Goal: Information Seeking & Learning: Learn about a topic

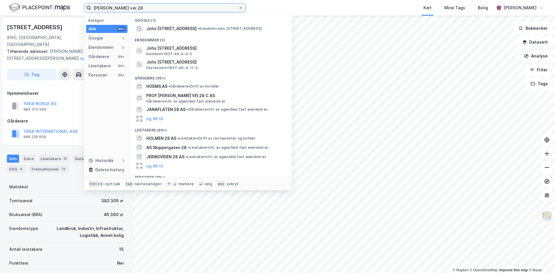
click at [148, 7] on input "[PERSON_NAME] vei 28" at bounding box center [164, 7] width 147 height 9
drag, startPoint x: 148, startPoint y: 7, endPoint x: 61, endPoint y: -8, distance: 88.3
click at [61, 0] on html "[PERSON_NAME] vei 28 Kategori Alle 99+ Google 1 Eiendommer 2 Gårdeiere 99+ Leie…" at bounding box center [277, 136] width 555 height 273
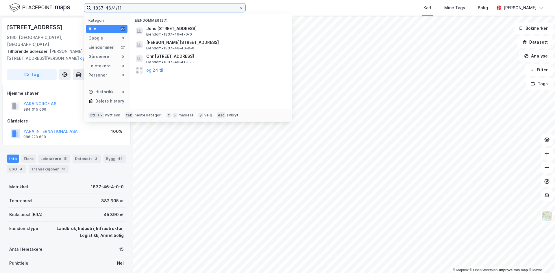
type input "1837-46/4/11"
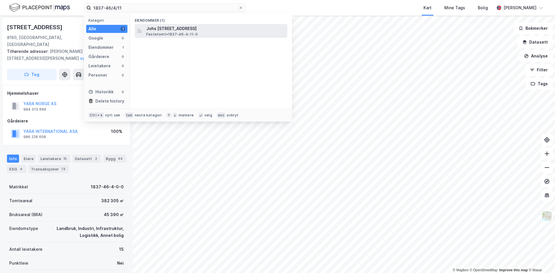
click at [158, 32] on span "Festetomt • 1837-46-4-11-0" at bounding box center [171, 34] width 51 height 5
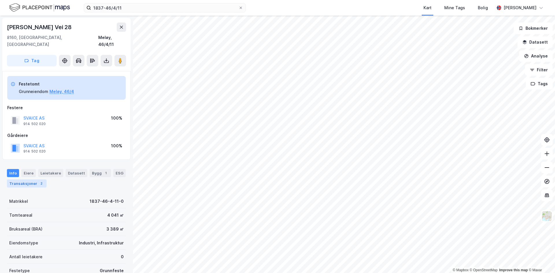
click at [27, 180] on div "Transaksjoner 2" at bounding box center [27, 184] width 40 height 8
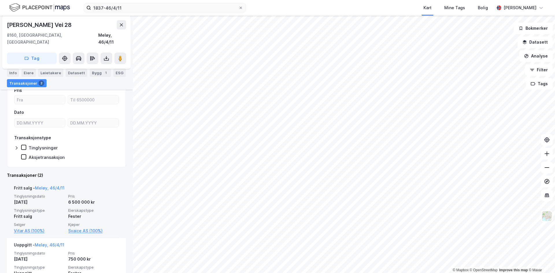
scroll to position [136, 0]
